Goal: Transaction & Acquisition: Download file/media

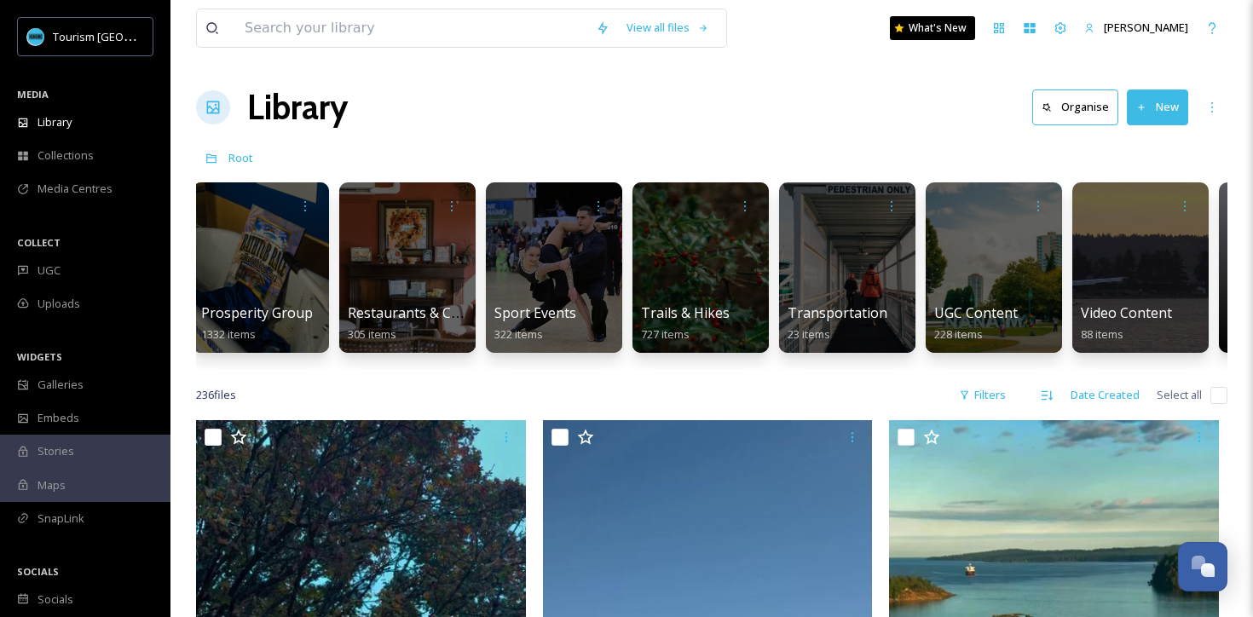
scroll to position [0, 2224]
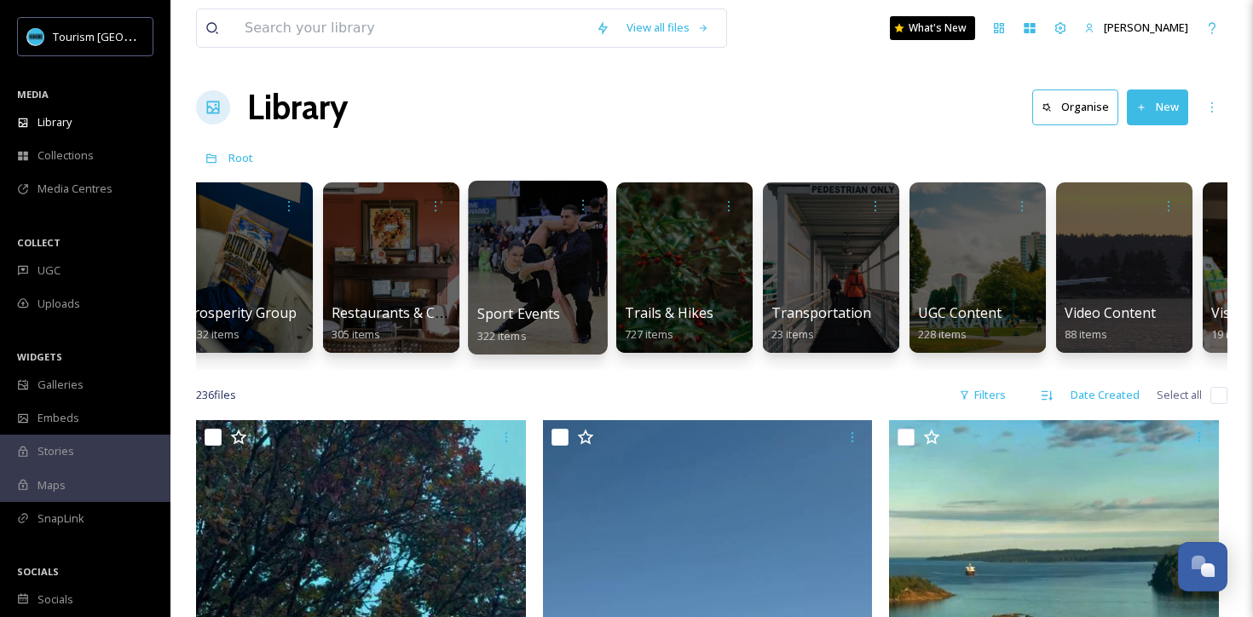
click at [545, 243] on div at bounding box center [537, 268] width 139 height 174
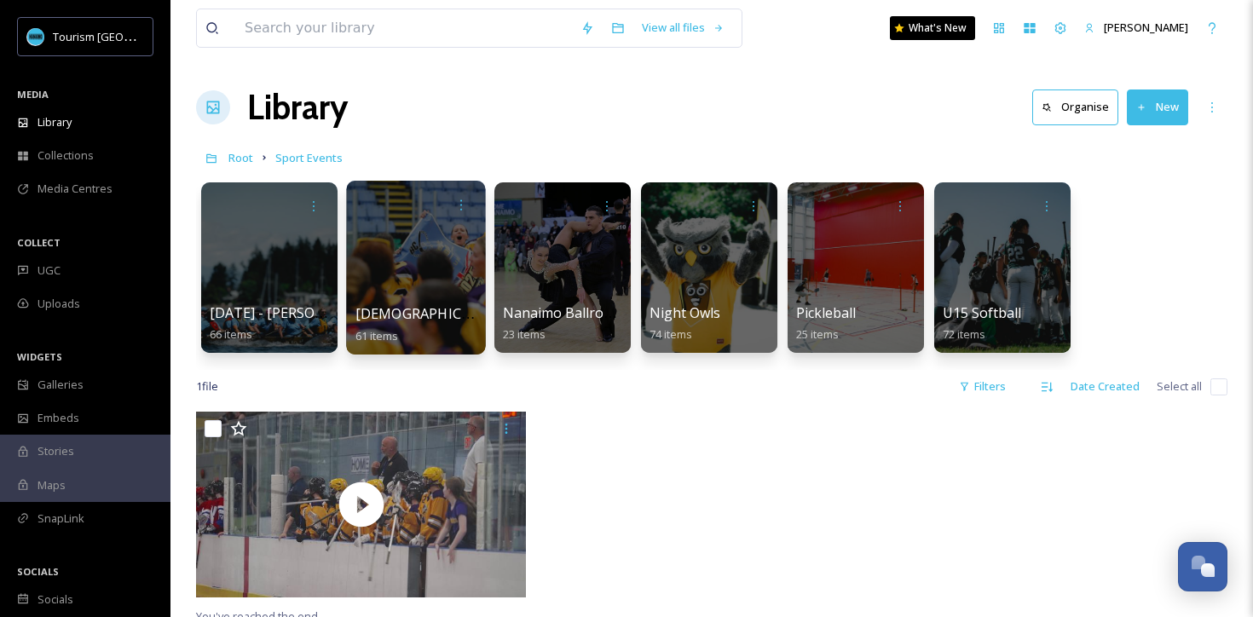
click at [451, 252] on div at bounding box center [415, 268] width 139 height 174
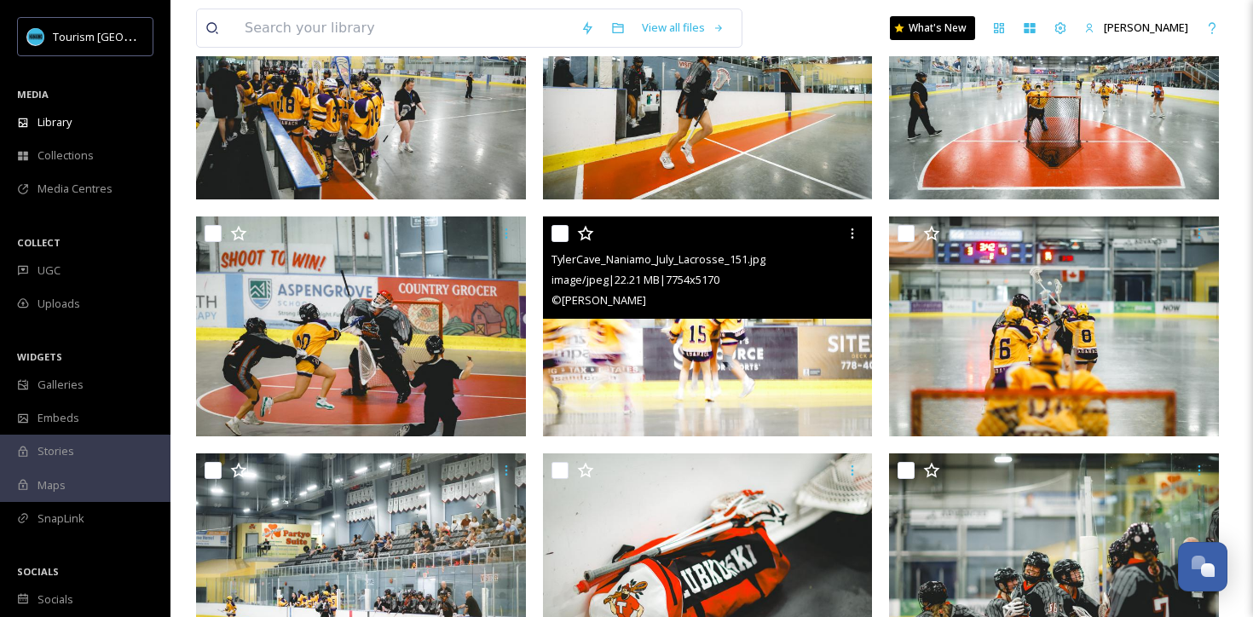
scroll to position [2171, 0]
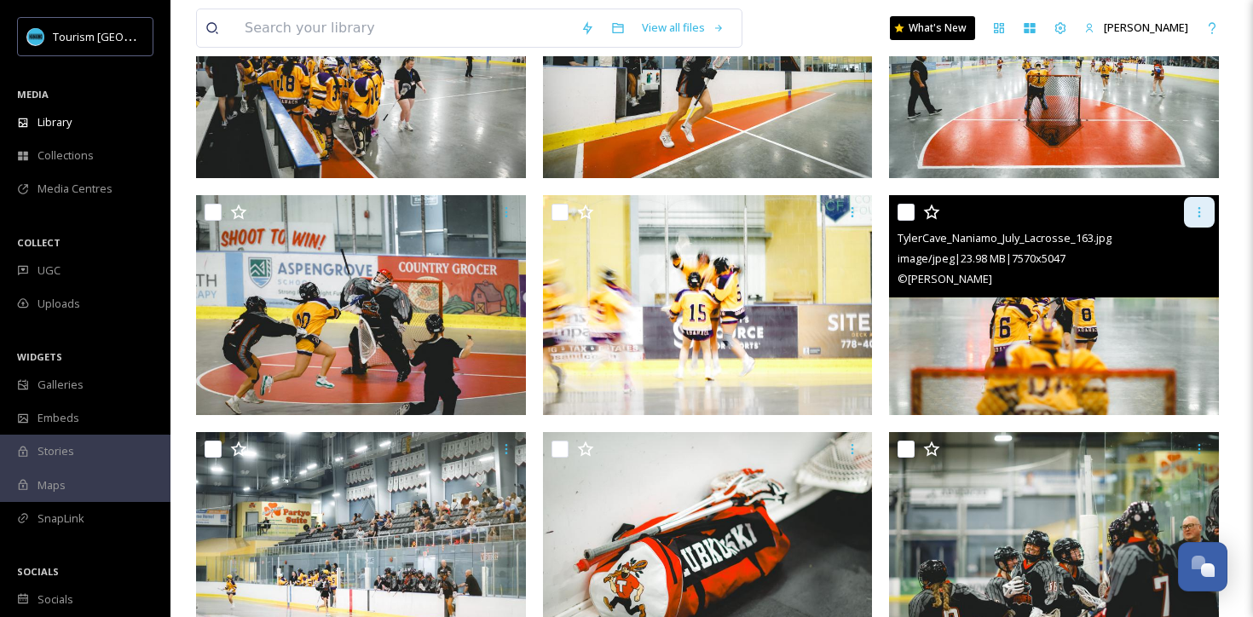
click at [1192, 206] on icon at bounding box center [1199, 212] width 14 height 14
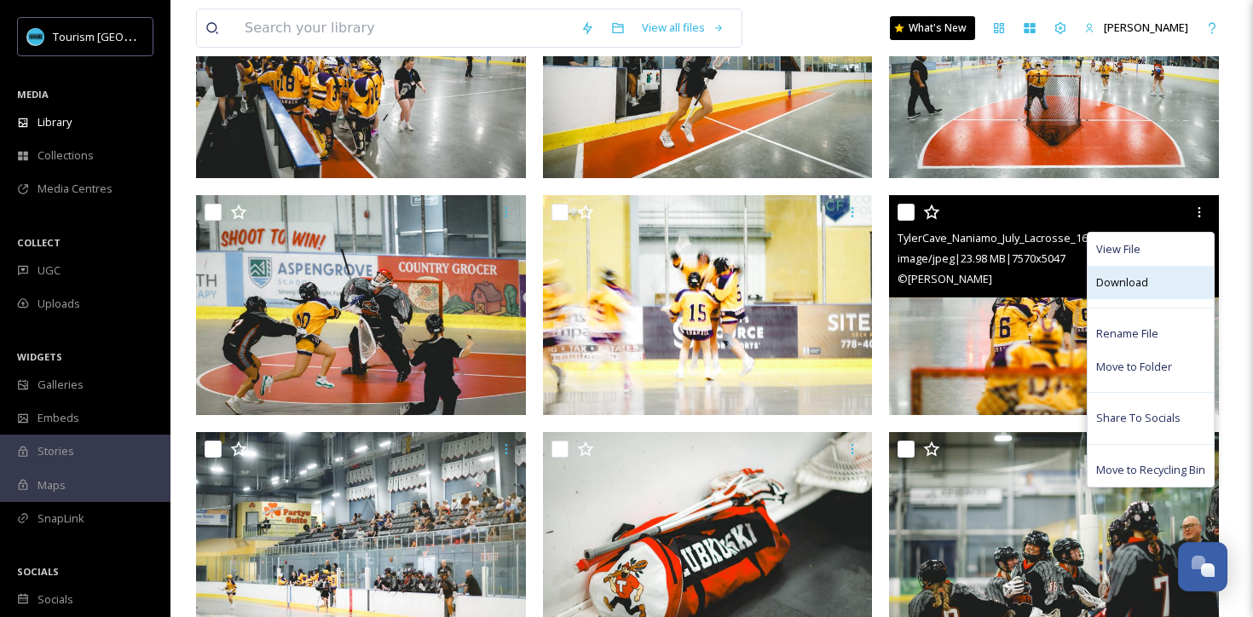
click at [1132, 276] on span "Download" at bounding box center [1122, 282] width 52 height 16
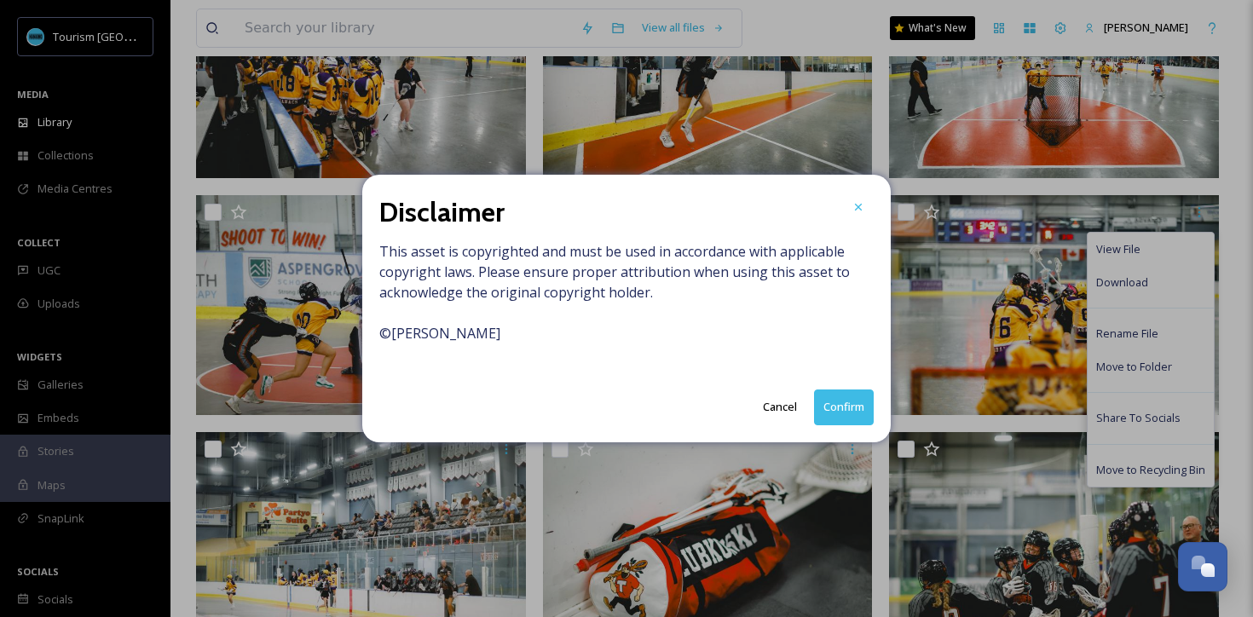
click at [851, 412] on button "Confirm" at bounding box center [844, 406] width 60 height 35
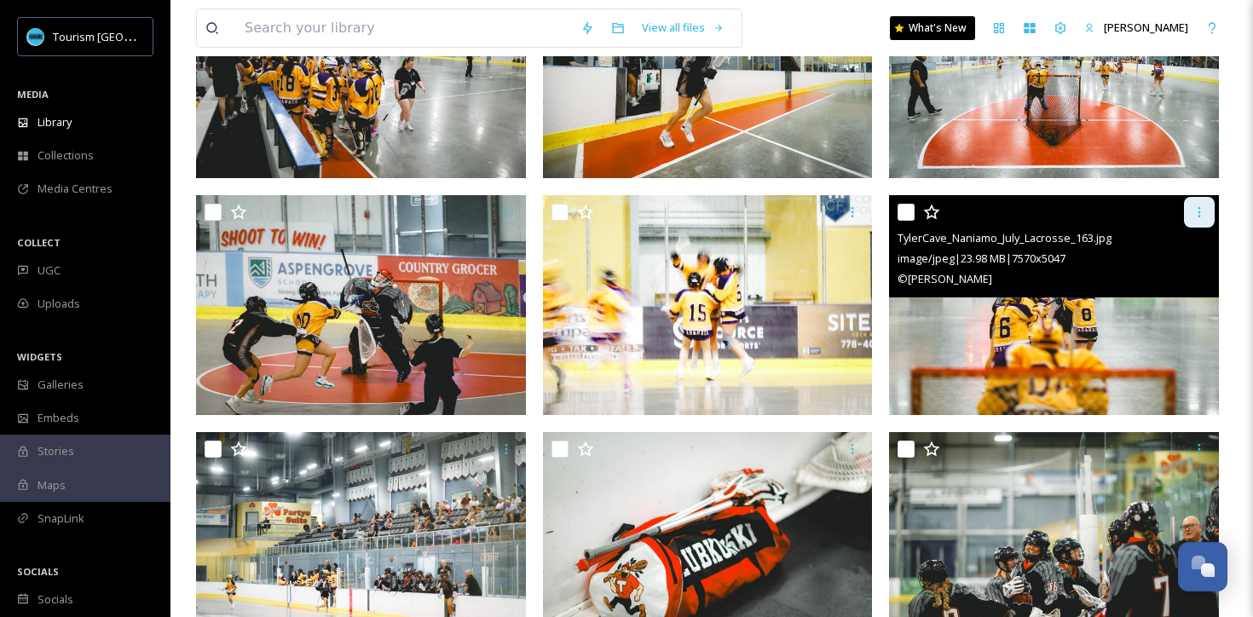
click at [1201, 213] on icon at bounding box center [1199, 212] width 14 height 14
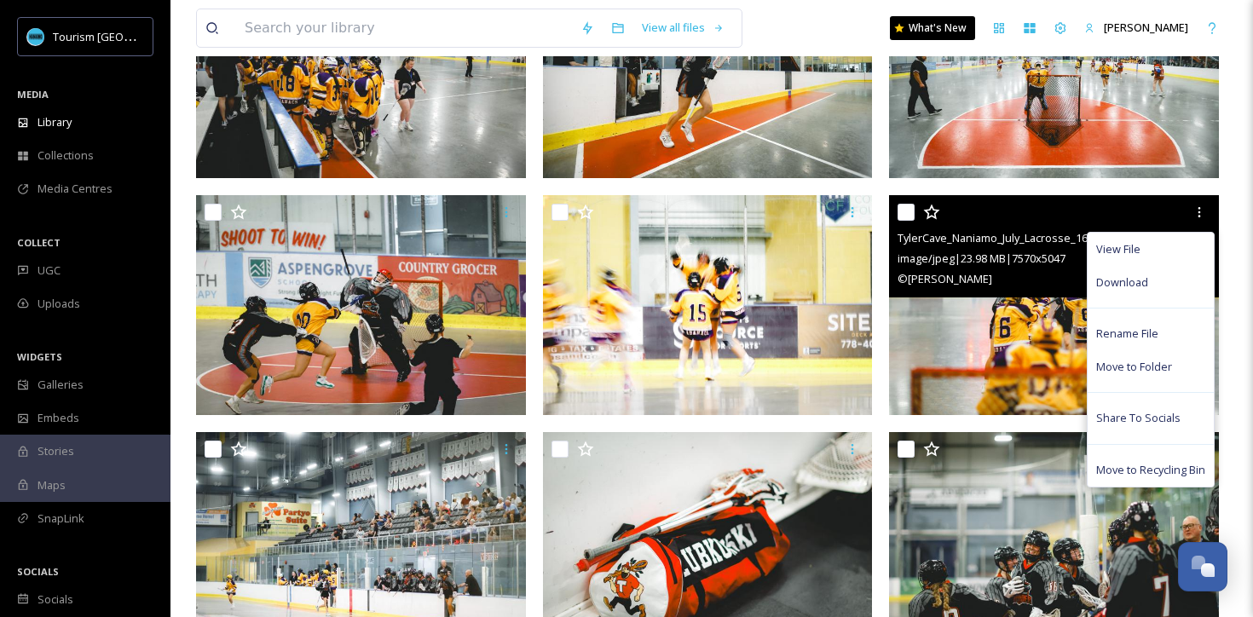
click at [988, 328] on img at bounding box center [1054, 305] width 330 height 220
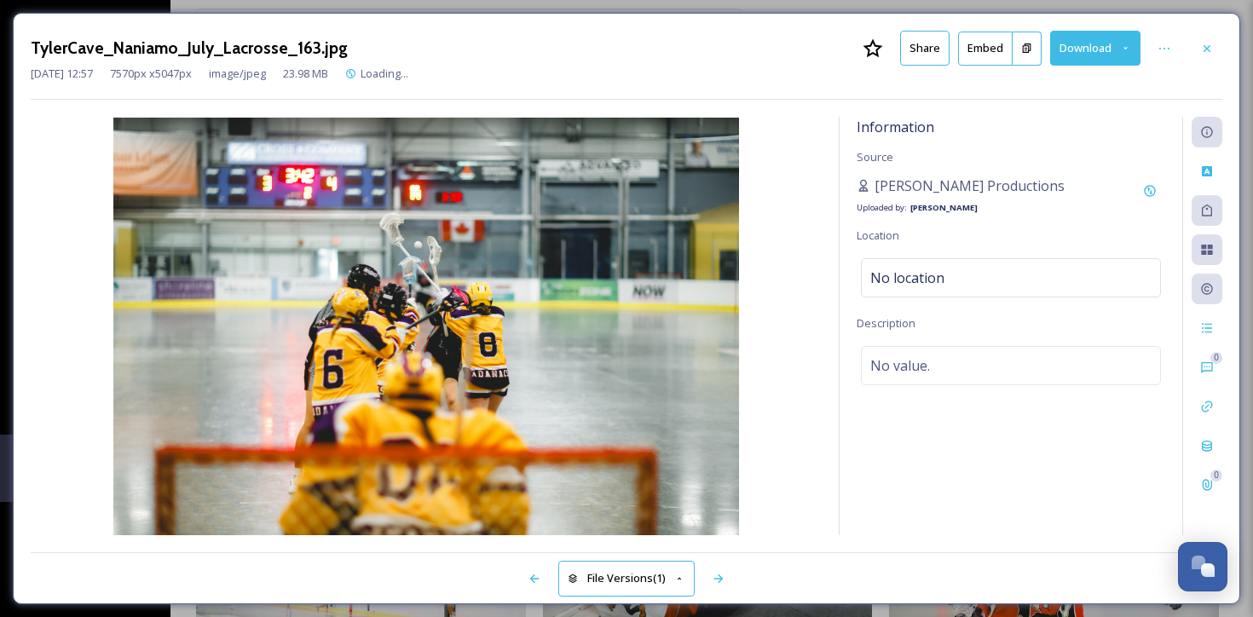
click at [1118, 47] on button "Download" at bounding box center [1095, 48] width 90 height 35
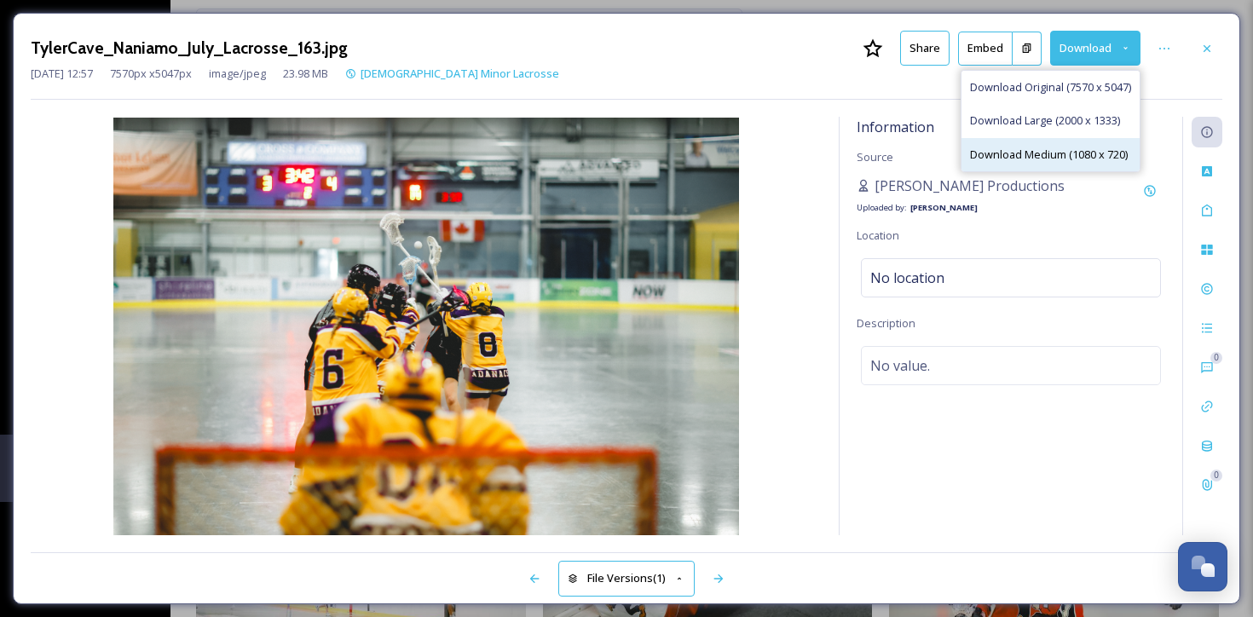
click at [1057, 153] on span "Download Medium (1080 x 720)" at bounding box center [1049, 155] width 158 height 16
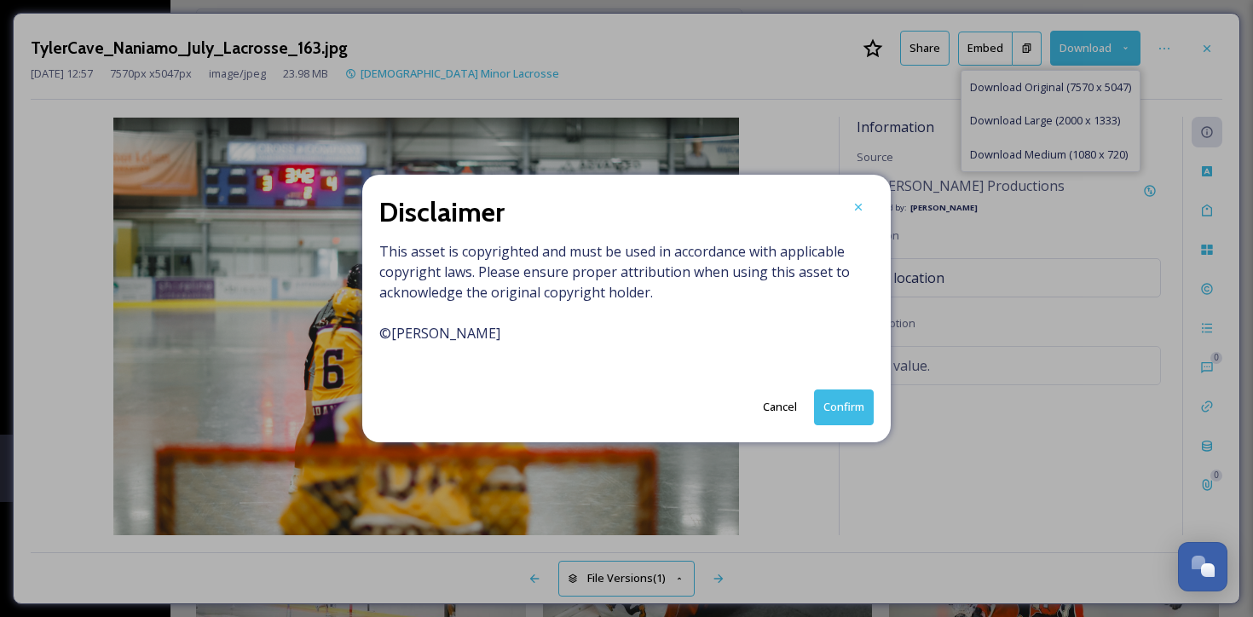
click at [851, 400] on button "Confirm" at bounding box center [844, 406] width 60 height 35
